Goal: Download file/media

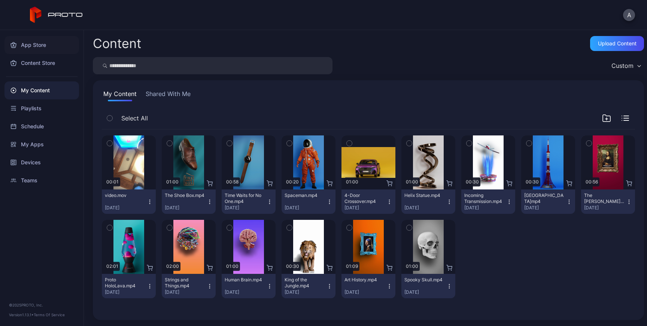
click at [39, 48] on div "App Store" at bounding box center [41, 45] width 75 height 18
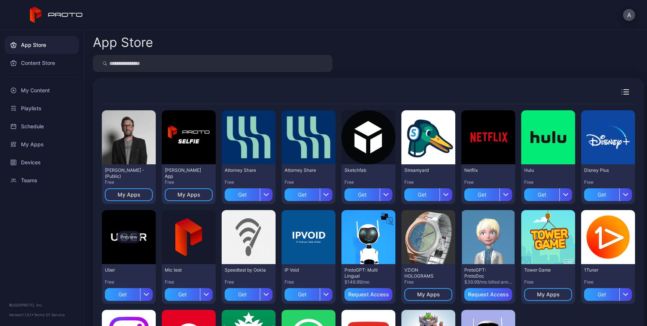
scroll to position [16, 0]
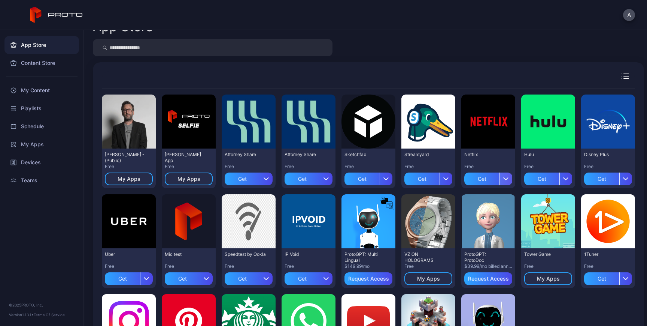
click at [509, 179] on icon "button" at bounding box center [507, 178] width 6 height 3
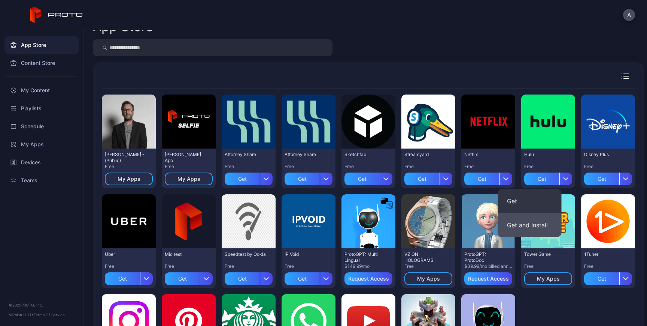
click at [531, 223] on button "Get and Install" at bounding box center [530, 225] width 64 height 24
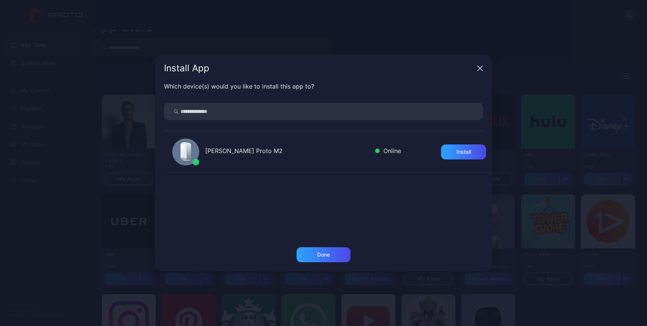
click at [366, 157] on div "[PERSON_NAME] Proto M2 Online Install" at bounding box center [328, 151] width 328 height 41
click at [462, 156] on div "Install" at bounding box center [463, 151] width 45 height 15
click at [478, 69] on icon "button" at bounding box center [480, 68] width 6 height 6
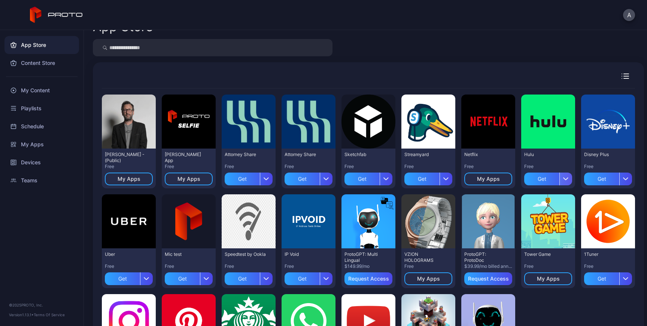
click at [569, 178] on icon "button" at bounding box center [567, 178] width 6 height 3
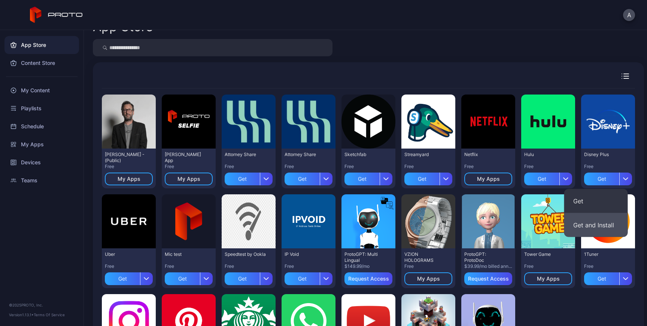
click at [599, 222] on button "Get and Install" at bounding box center [597, 225] width 64 height 24
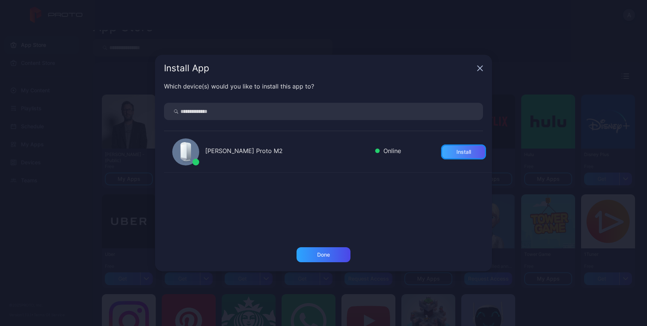
click at [459, 155] on div "Install" at bounding box center [463, 151] width 45 height 15
click at [481, 67] on icon "button" at bounding box center [480, 68] width 5 height 5
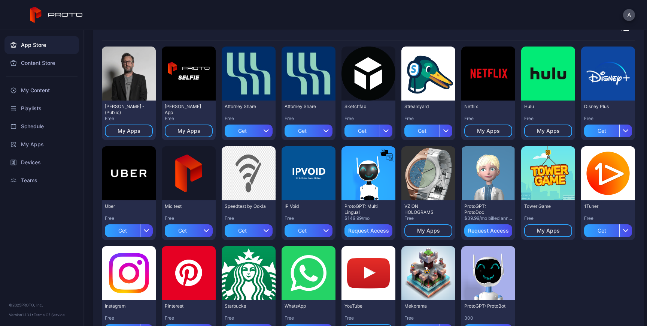
scroll to position [89, 0]
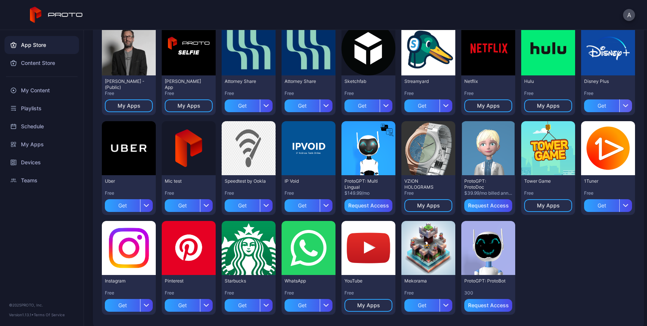
click at [620, 112] on div "button" at bounding box center [626, 105] width 13 height 13
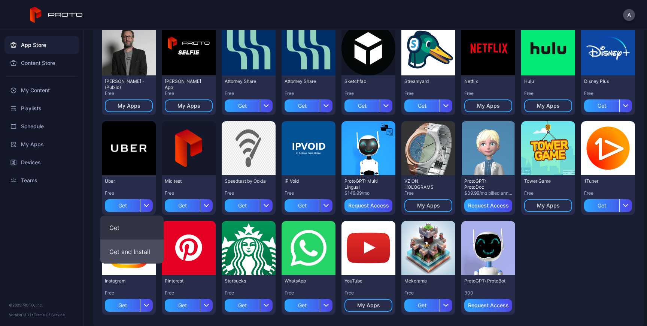
click at [135, 252] on button "Get and Install" at bounding box center [132, 251] width 64 height 24
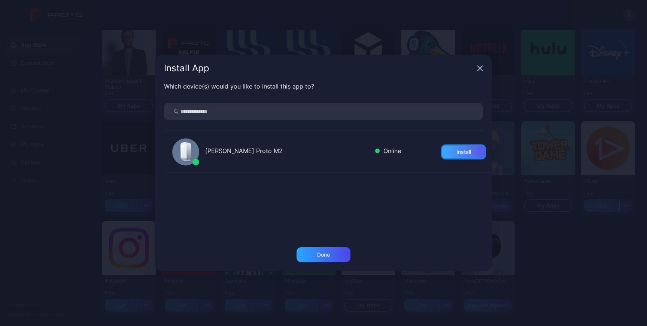
click at [450, 148] on div "Install" at bounding box center [463, 151] width 45 height 15
click at [481, 64] on div "Install App" at bounding box center [323, 68] width 337 height 27
click at [480, 70] on icon "button" at bounding box center [480, 68] width 6 height 6
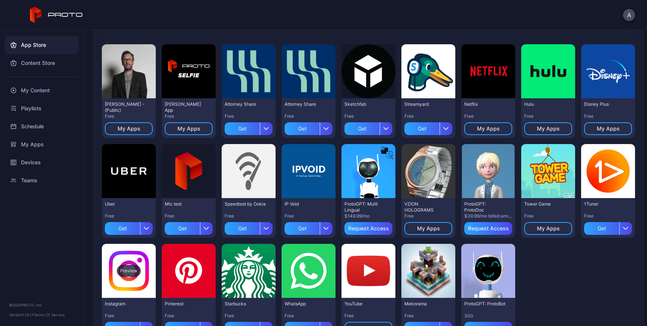
scroll to position [62, 0]
